Goal: Contribute content: Add original content to the website for others to see

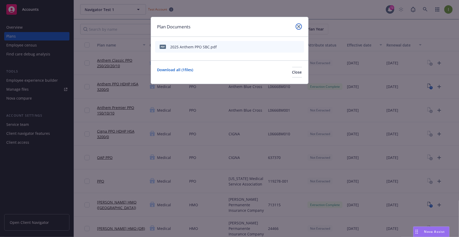
click at [297, 26] on icon "close" at bounding box center [298, 26] width 3 height 3
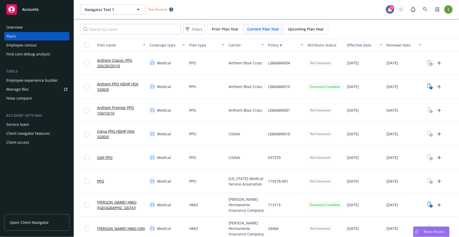
click at [431, 62] on icon "View Plan Documents" at bounding box center [431, 63] width 6 height 6
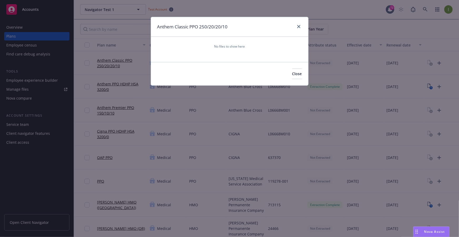
click at [303, 26] on div "Anthem Classic PPO 250/20/20/10" at bounding box center [229, 27] width 157 height 20
click at [301, 26] on link "close" at bounding box center [299, 26] width 6 height 6
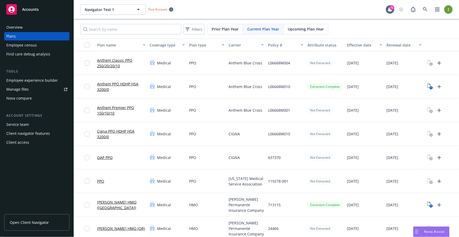
click at [448, 63] on div at bounding box center [443, 63] width 39 height 24
click at [442, 63] on icon "Upload Plan Documents" at bounding box center [439, 63] width 6 height 6
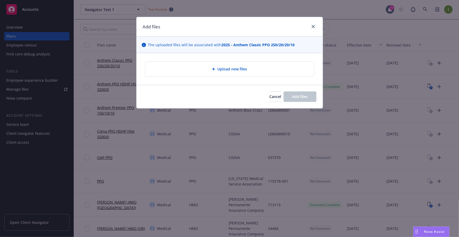
click at [194, 71] on div "Upload new files" at bounding box center [229, 69] width 161 height 6
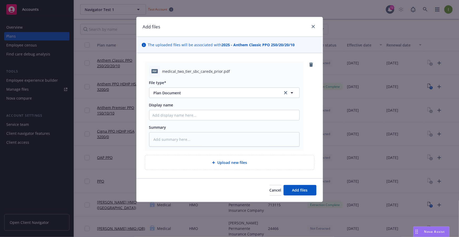
click at [303, 179] on div "Cancel Add files" at bounding box center [230, 190] width 186 height 23
click at [304, 191] on span "Add files" at bounding box center [300, 190] width 16 height 5
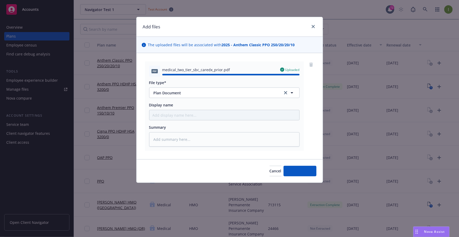
type textarea "x"
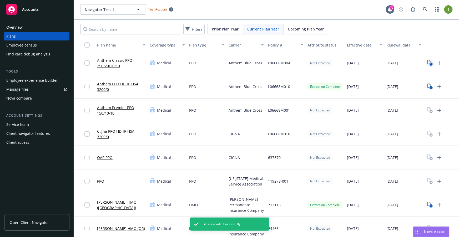
click at [428, 63] on icon "1" at bounding box center [431, 63] width 6 height 6
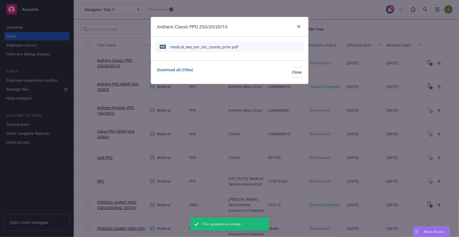
click at [272, 46] on icon "start extraction" at bounding box center [273, 46] width 6 height 6
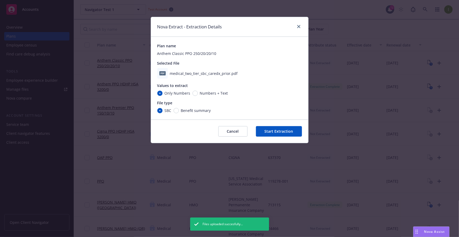
click at [286, 131] on button "Start Extraction" at bounding box center [279, 131] width 46 height 11
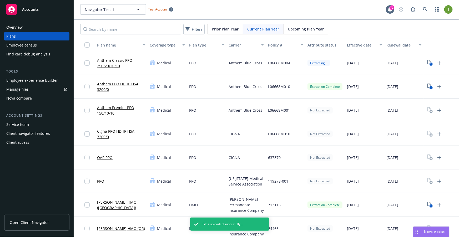
click at [107, 65] on link "Anthem Classic PPO 250/20/20/10" at bounding box center [121, 63] width 48 height 11
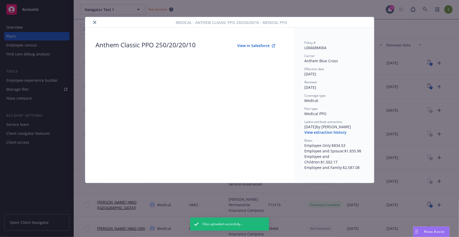
click at [325, 133] on button "View extraction history" at bounding box center [326, 132] width 42 height 5
